Goal: Transaction & Acquisition: Purchase product/service

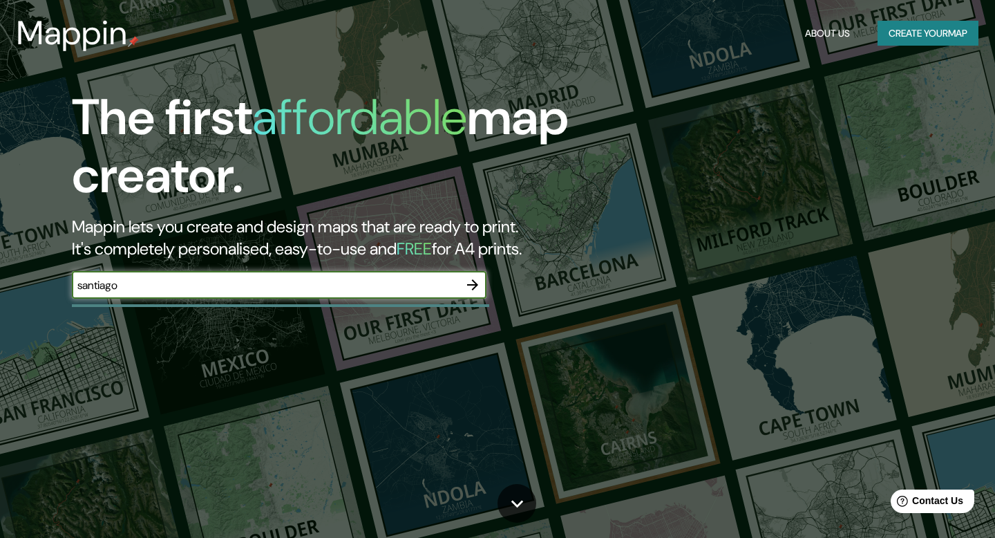
type input "santiago"
click at [475, 283] on icon "button" at bounding box center [472, 284] width 11 height 11
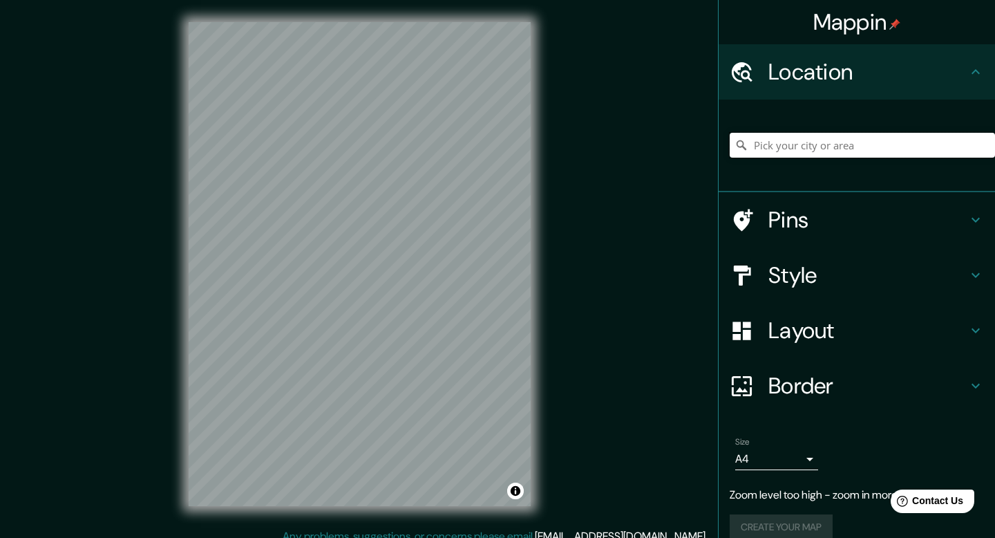
click at [781, 144] on input "Pick your city or area" at bounding box center [862, 145] width 265 height 25
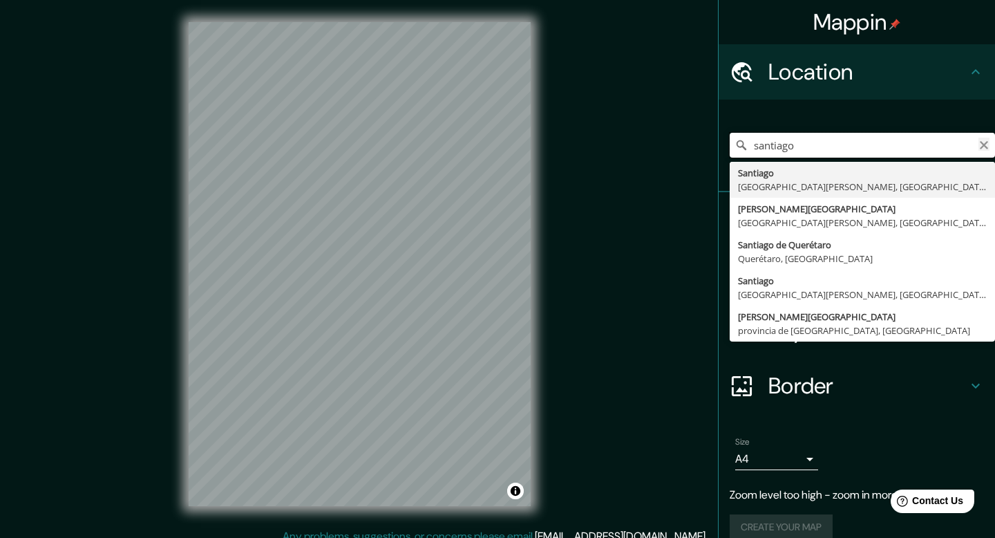
type input "santiago"
click at [985, 146] on icon "Clear" at bounding box center [984, 145] width 8 height 8
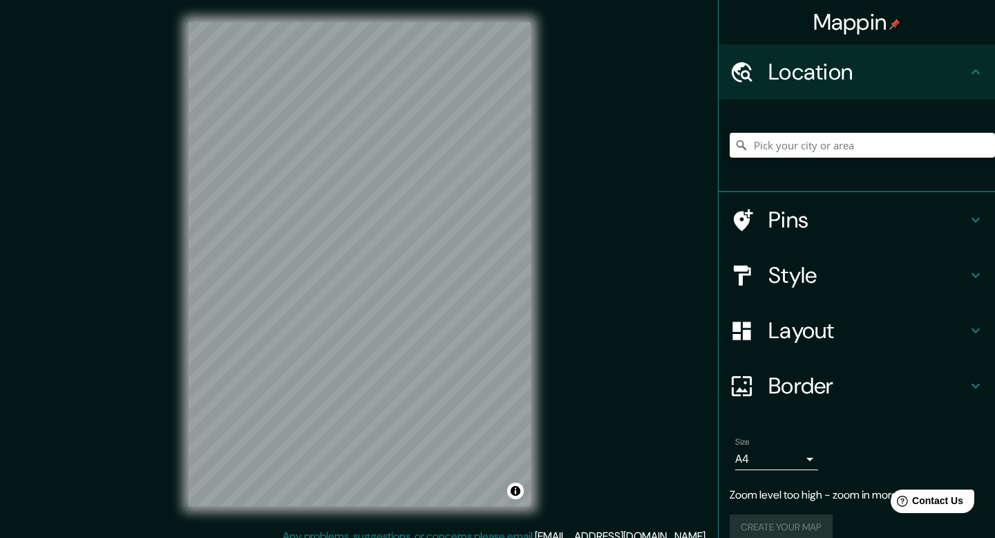
paste input "33°21'08.1"S 70°30'56.0"W"
type input "S, West Lafayette, Indiana 47923, Estados Unidos"
click at [984, 142] on icon "Clear" at bounding box center [983, 145] width 11 height 11
paste input "33°21'08.1"S 70°30'56.0"W"
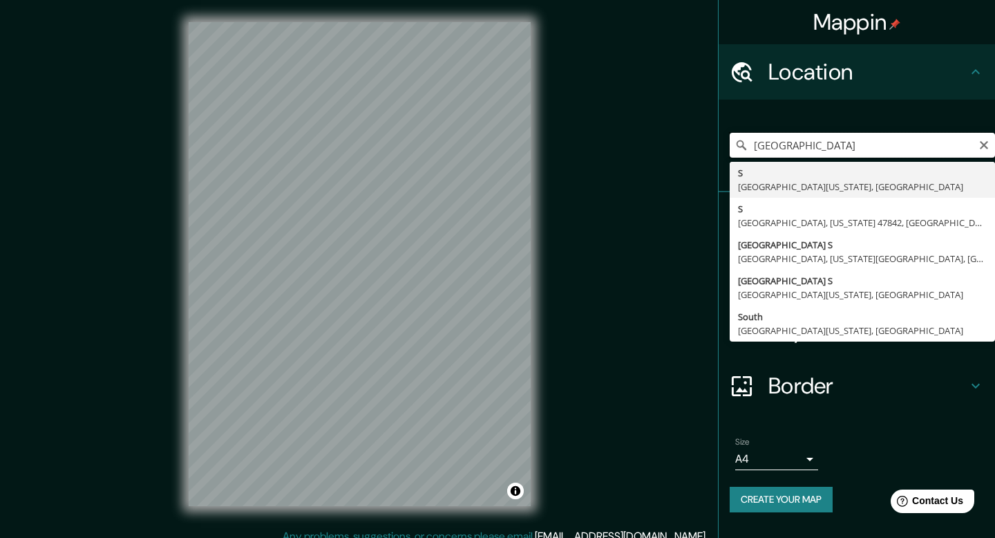
click at [855, 142] on input "33°21'08.1"S 70°30'56.0"W" at bounding box center [862, 145] width 265 height 25
type input "33°21'08.1"S 70°30'56.0"W"
click at [982, 146] on icon "Clear" at bounding box center [984, 145] width 8 height 8
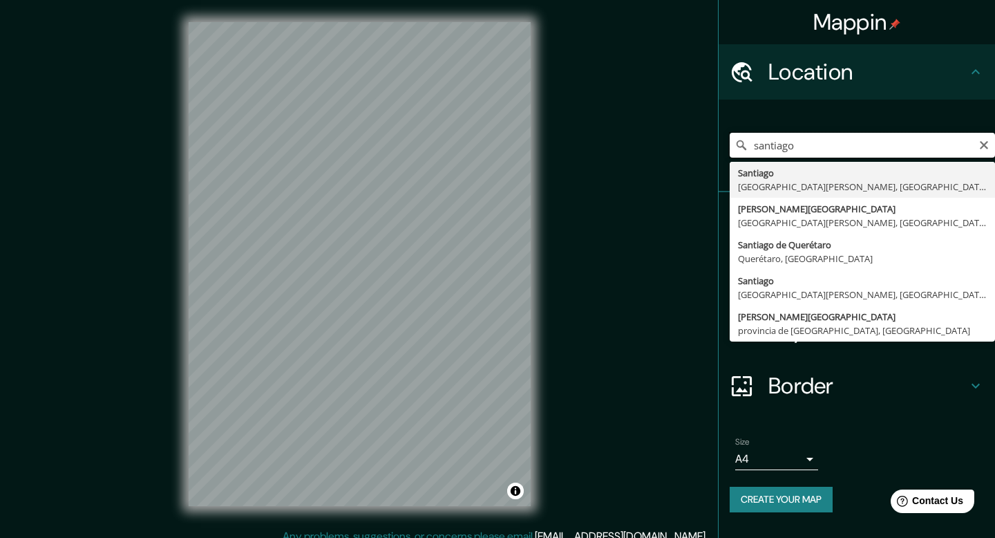
type input "santiago"
click at [985, 144] on icon "Clear" at bounding box center [983, 145] width 11 height 11
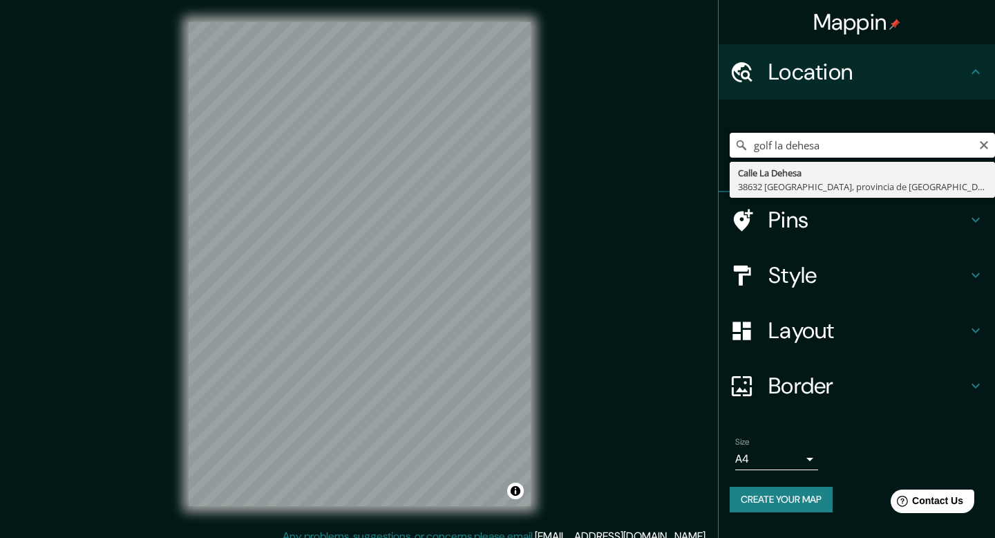
drag, startPoint x: 776, startPoint y: 149, endPoint x: 756, endPoint y: 149, distance: 20.0
click at [756, 149] on input "golf la dehesa" at bounding box center [862, 145] width 265 height 25
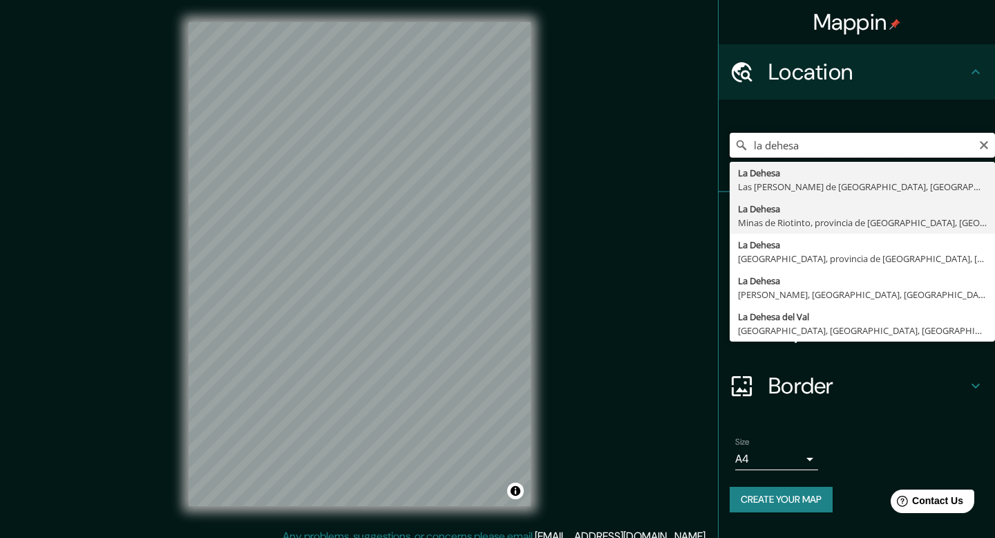
scroll to position [12, 0]
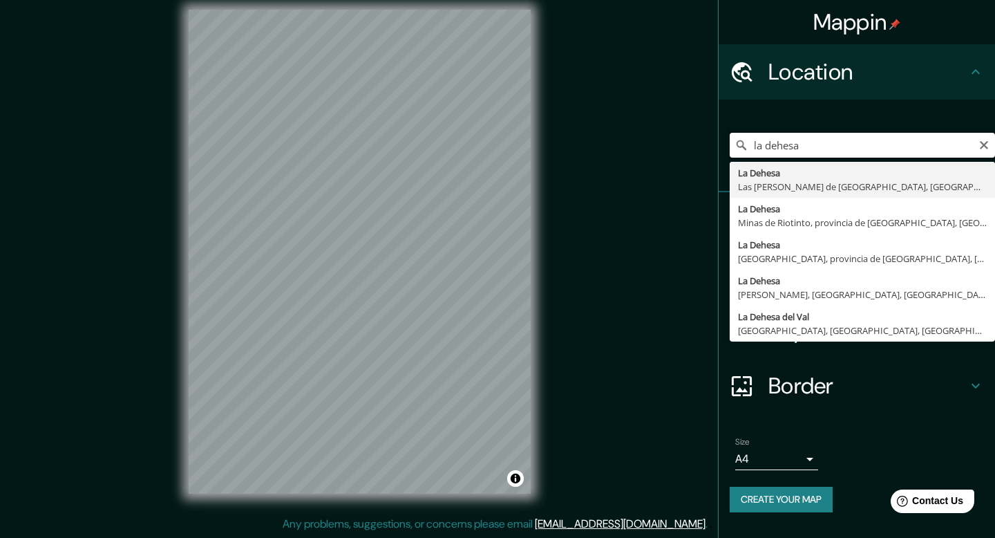
click at [875, 154] on input "la dehesa" at bounding box center [862, 145] width 265 height 25
type input "Avenida La Dehesa, Lo Barnechea, Región Metropolitana de Santiago 7690000, Chile"
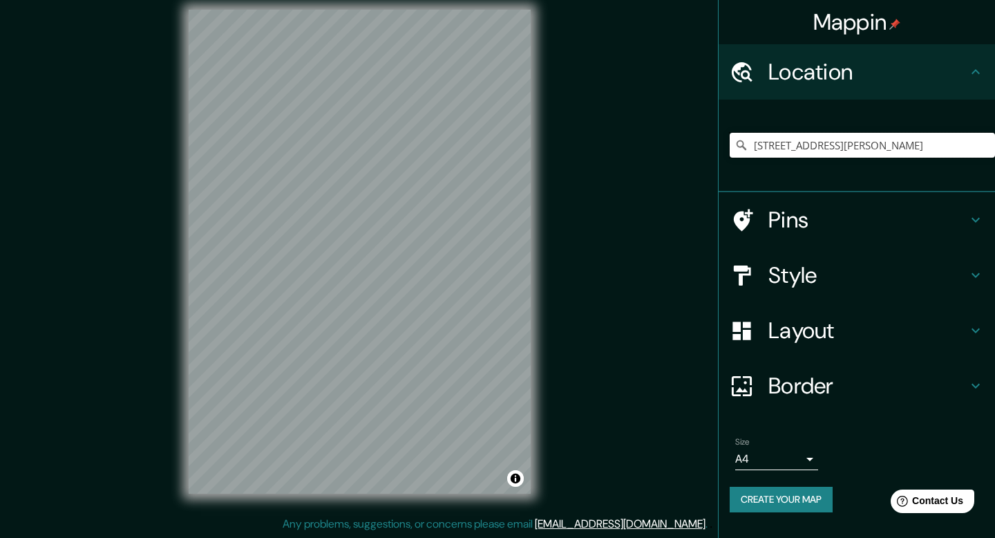
scroll to position [0, 0]
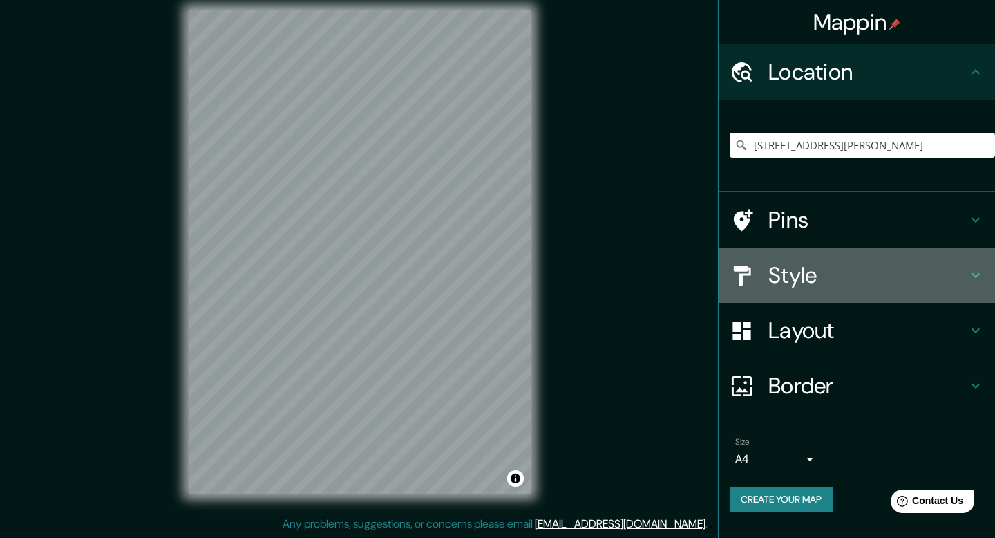
click at [808, 281] on h4 "Style" at bounding box center [867, 275] width 199 height 28
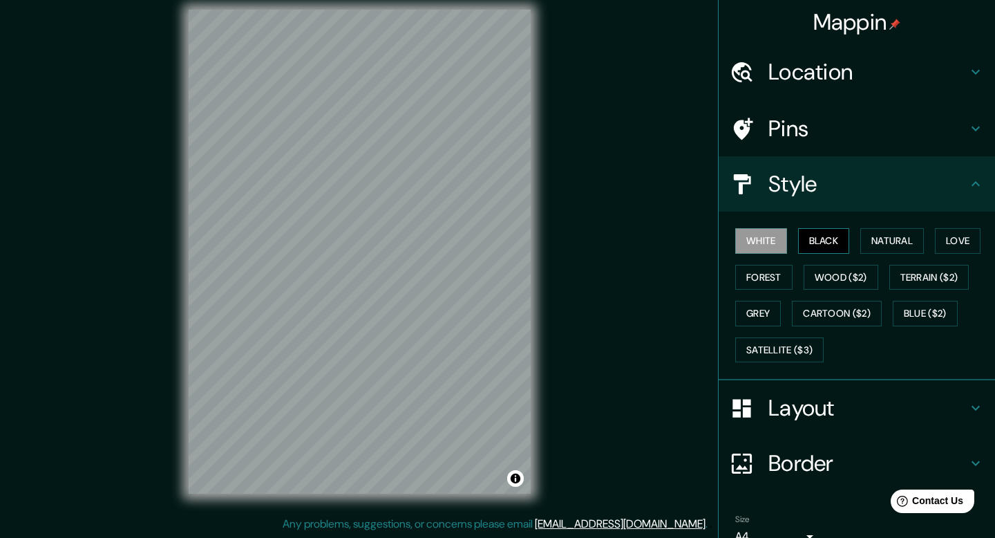
click at [831, 246] on button "Black" at bounding box center [824, 241] width 52 height 26
click at [904, 238] on button "Natural" at bounding box center [892, 241] width 64 height 26
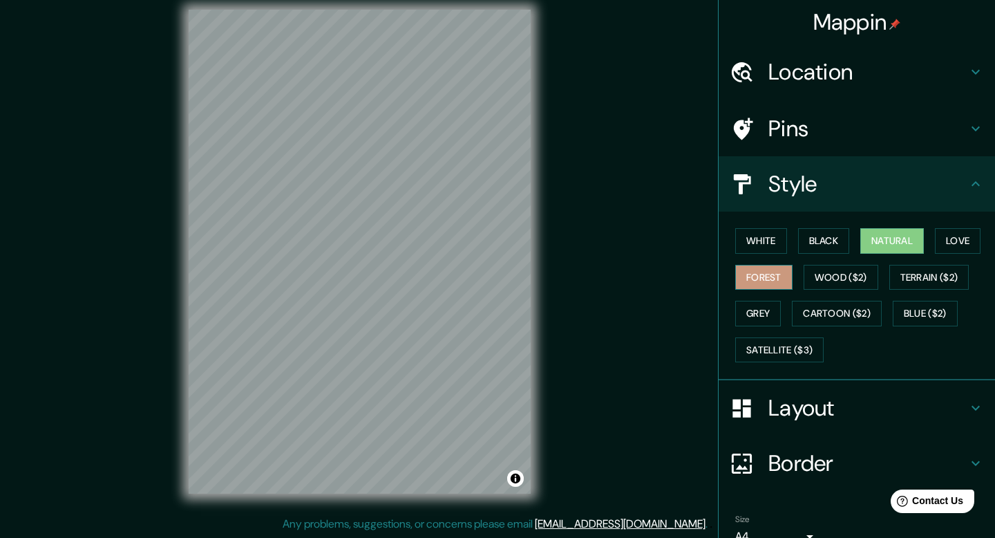
click at [784, 281] on button "Forest" at bounding box center [763, 278] width 57 height 26
click at [938, 239] on div "White Black Natural Love Forest Wood ($2) Terrain ($2) Grey Cartoon ($2) Blue (…" at bounding box center [862, 294] width 265 height 145
click at [957, 236] on button "Love" at bounding box center [958, 241] width 46 height 26
click at [906, 238] on button "Natural" at bounding box center [892, 241] width 64 height 26
click at [599, 296] on div "Mappin Location Avenida La Dehesa, Lo Barnechea, Región Metropolitana de Santia…" at bounding box center [497, 263] width 995 height 550
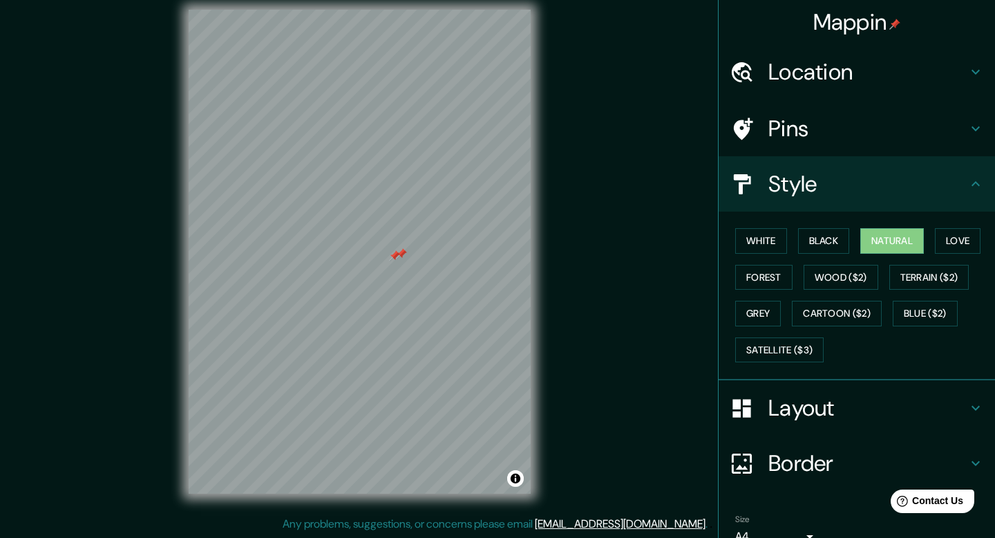
click at [839, 129] on h4 "Pins" at bounding box center [867, 129] width 199 height 28
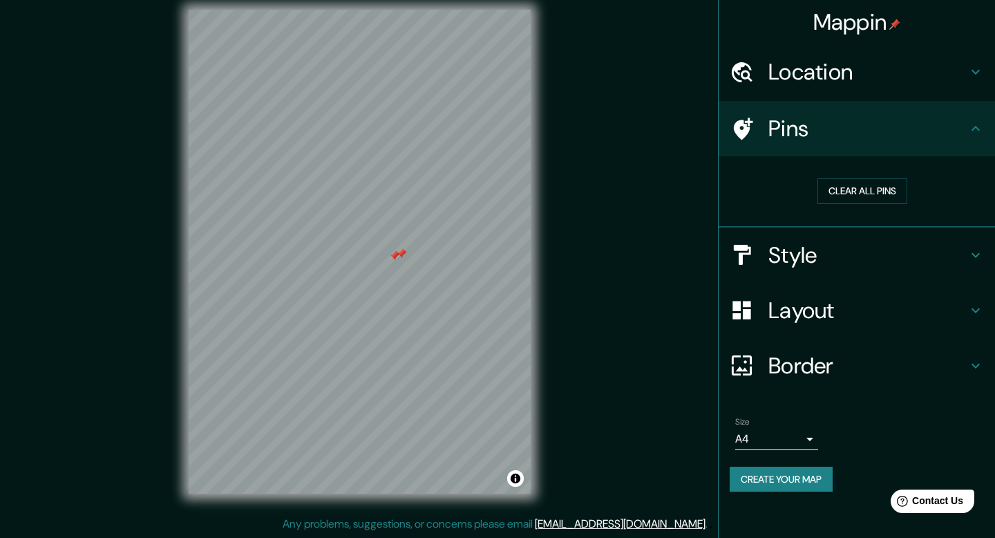
click at [862, 247] on h4 "Style" at bounding box center [867, 255] width 199 height 28
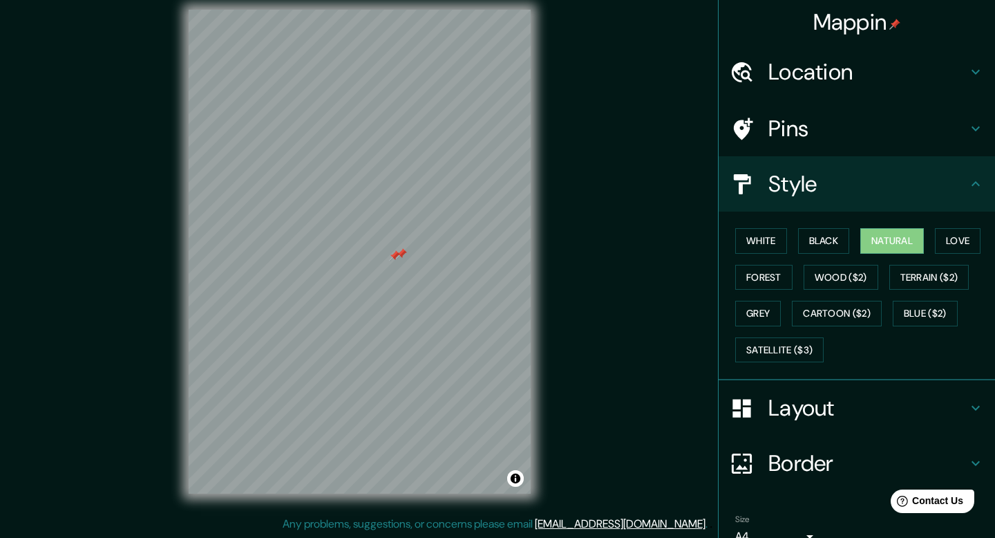
click at [833, 409] on h4 "Layout" at bounding box center [867, 408] width 199 height 28
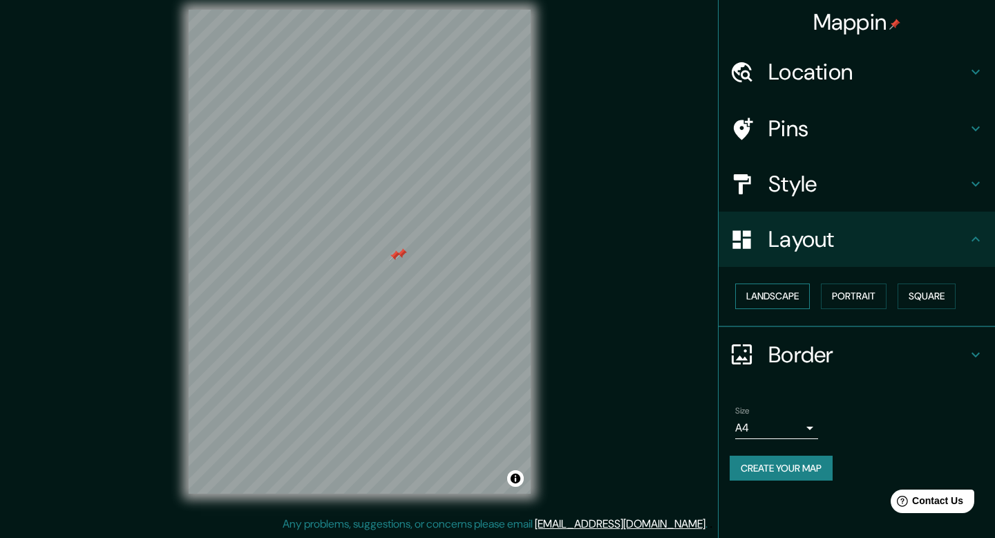
click at [800, 301] on button "Landscape" at bounding box center [772, 296] width 75 height 26
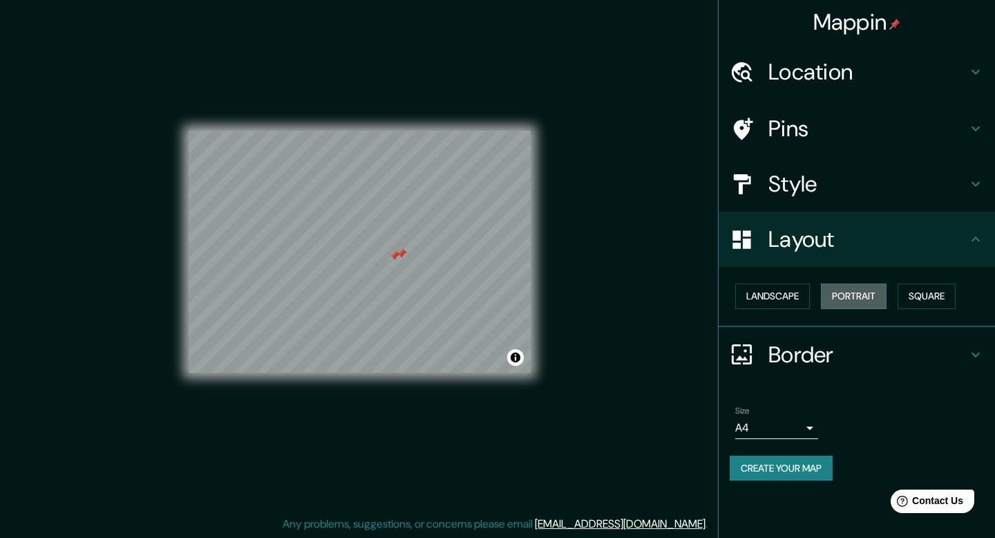
click at [857, 297] on button "Portrait" at bounding box center [854, 296] width 66 height 26
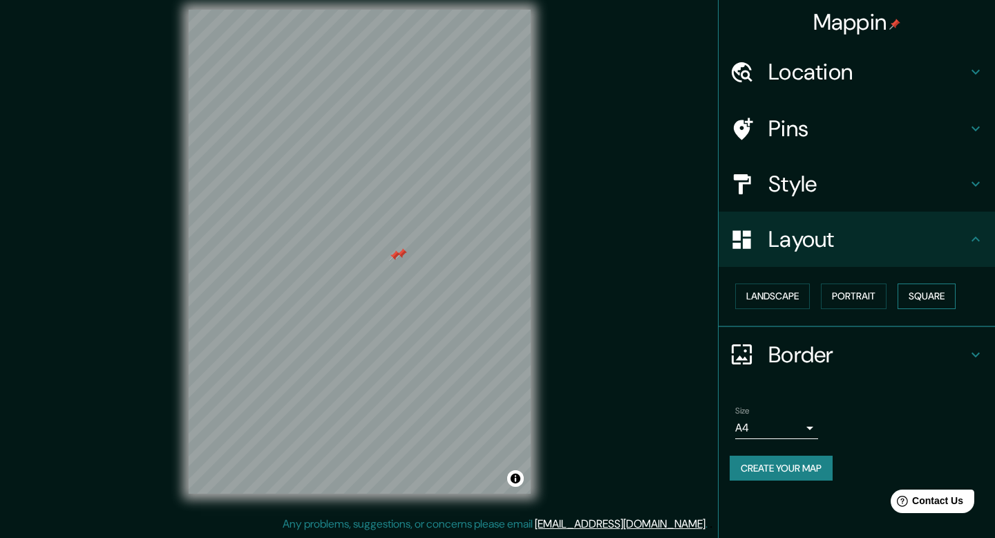
click at [917, 294] on button "Square" at bounding box center [927, 296] width 58 height 26
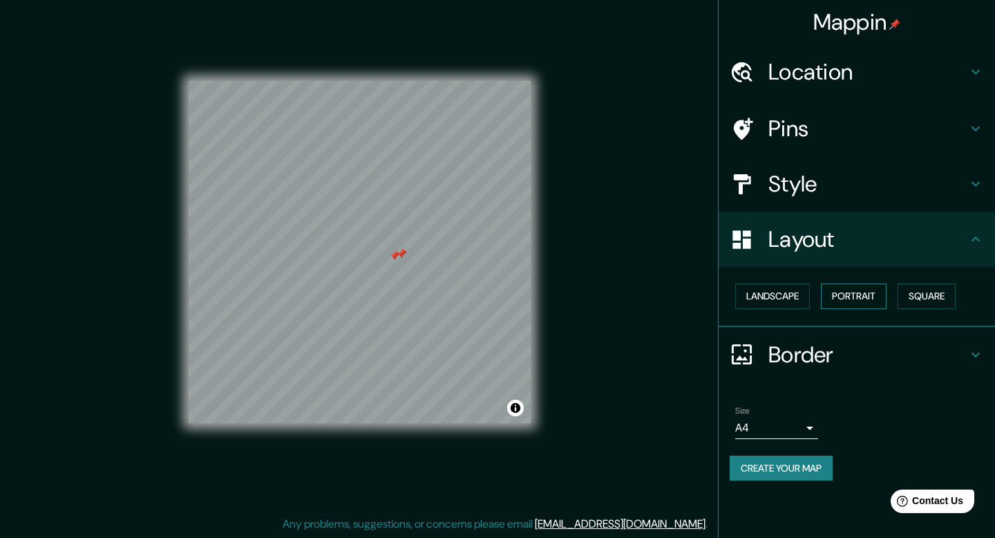
click at [873, 307] on button "Portrait" at bounding box center [854, 296] width 66 height 26
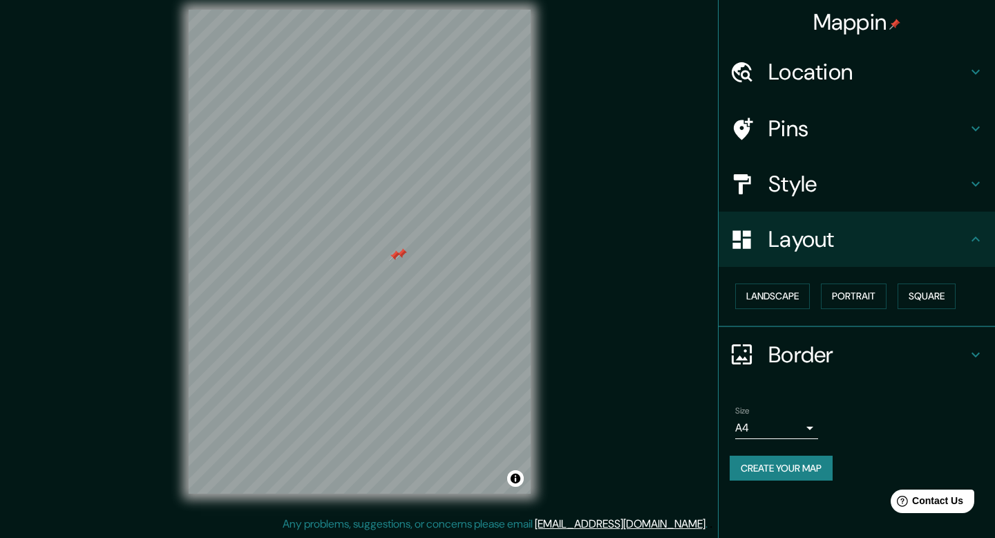
click at [797, 426] on body "Mappin Location Avenida La Dehesa, Lo Barnechea, Región Metropolitana de Santia…" at bounding box center [497, 257] width 995 height 538
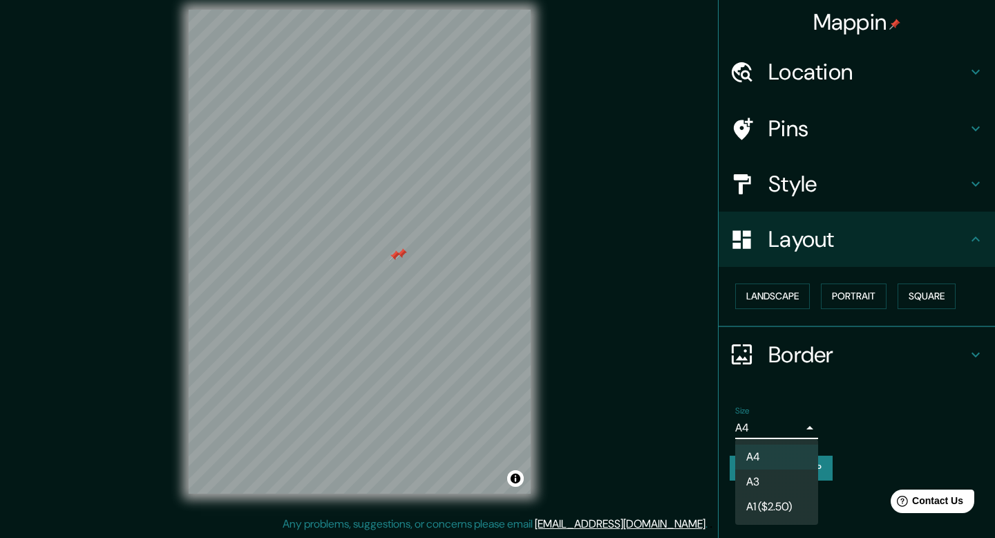
click at [793, 484] on li "A3" at bounding box center [776, 481] width 83 height 25
type input "a4"
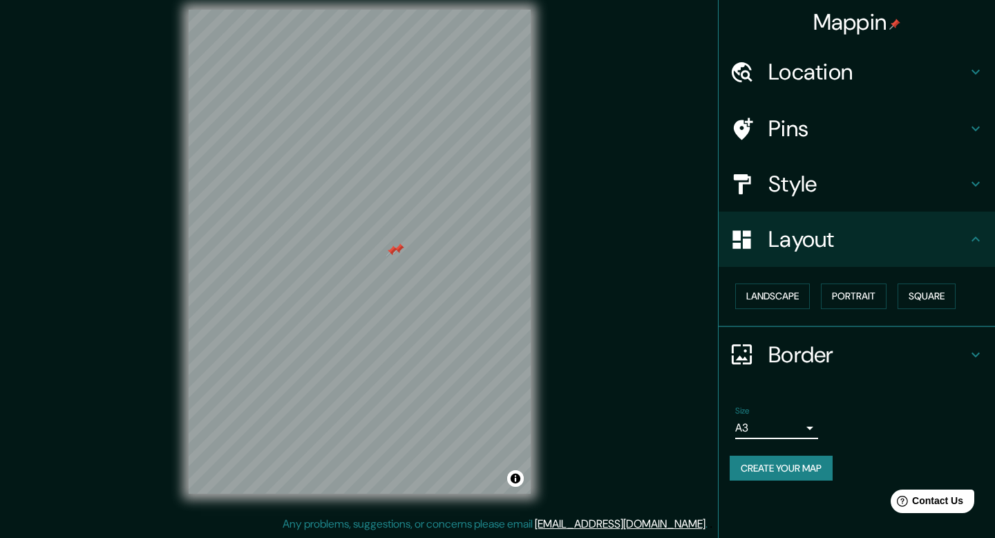
click at [819, 469] on button "Create your map" at bounding box center [781, 468] width 103 height 26
